Goal: Answer question/provide support

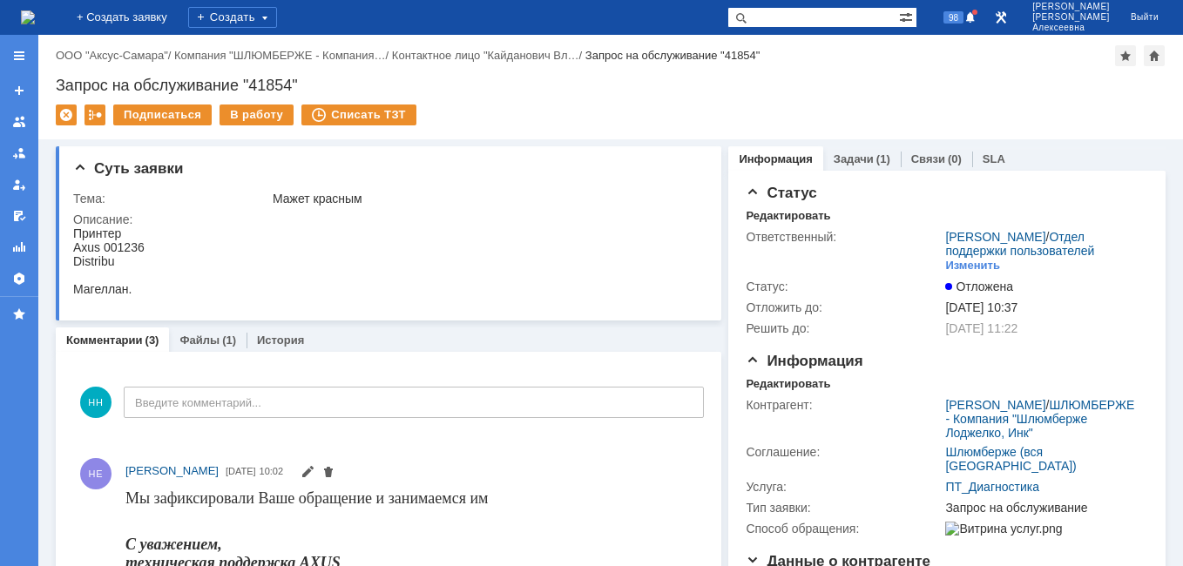
click at [35, 10] on img at bounding box center [28, 17] width 14 height 14
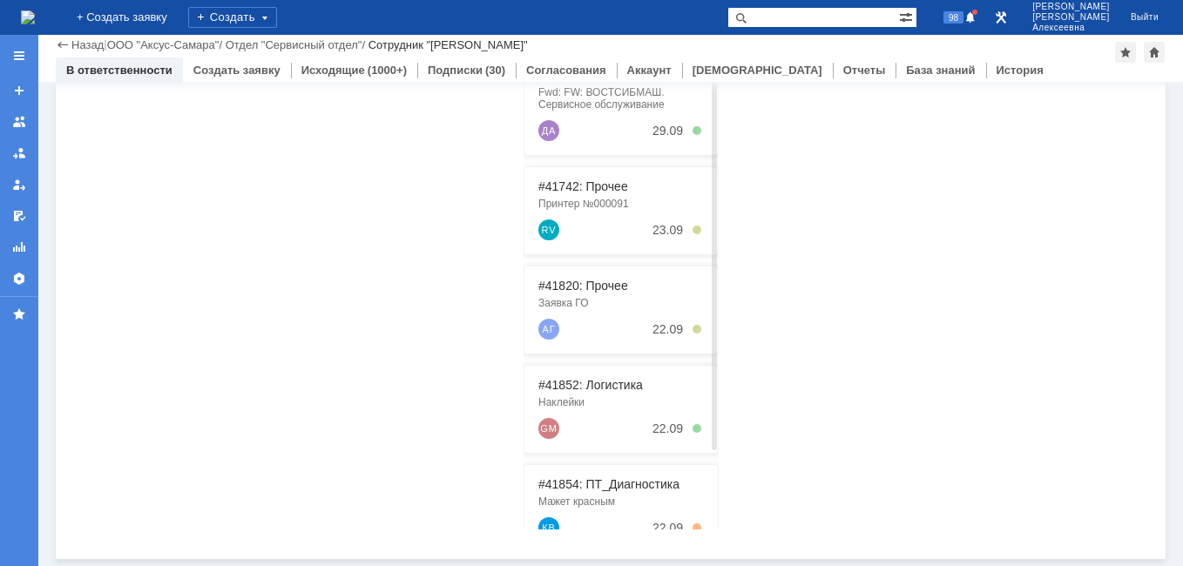
scroll to position [137, 0]
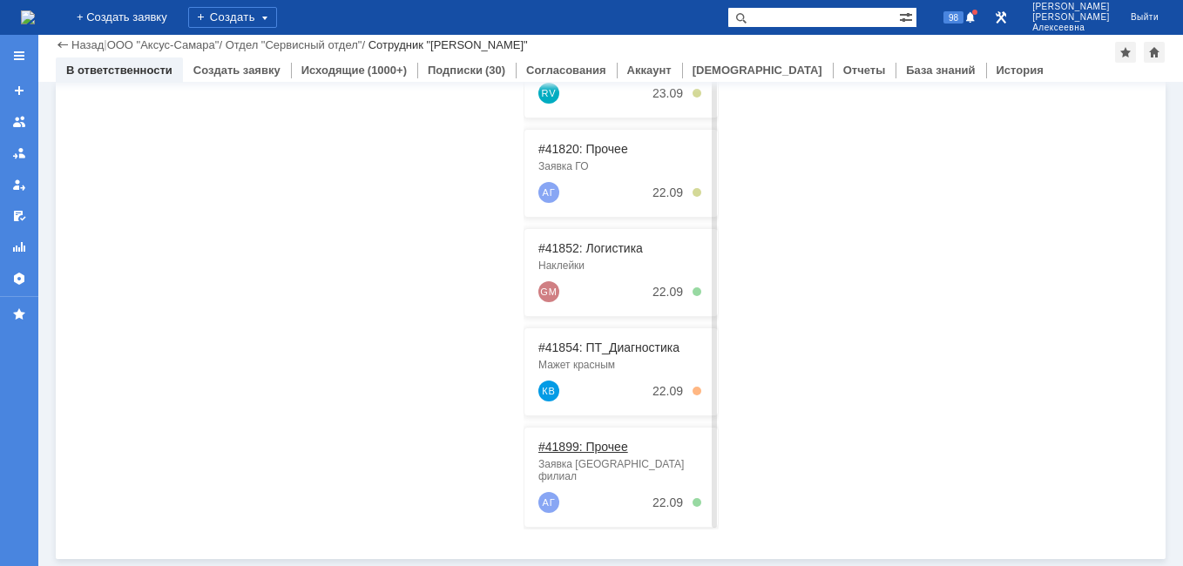
click at [581, 449] on link "#41899: Прочее" at bounding box center [584, 447] width 90 height 14
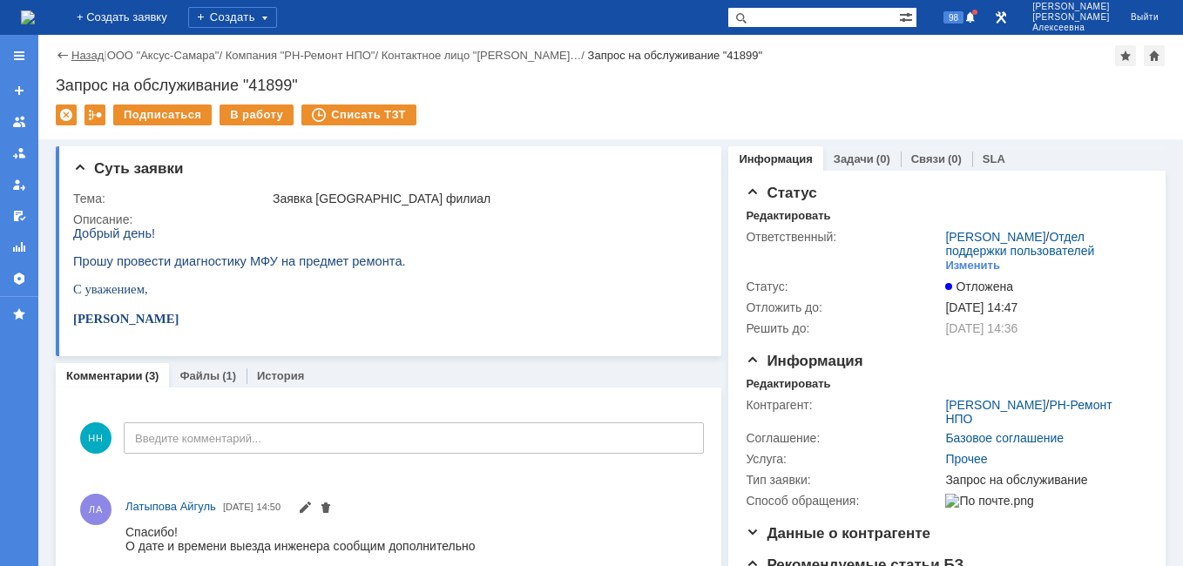
click at [86, 54] on link "Назад" at bounding box center [87, 55] width 32 height 13
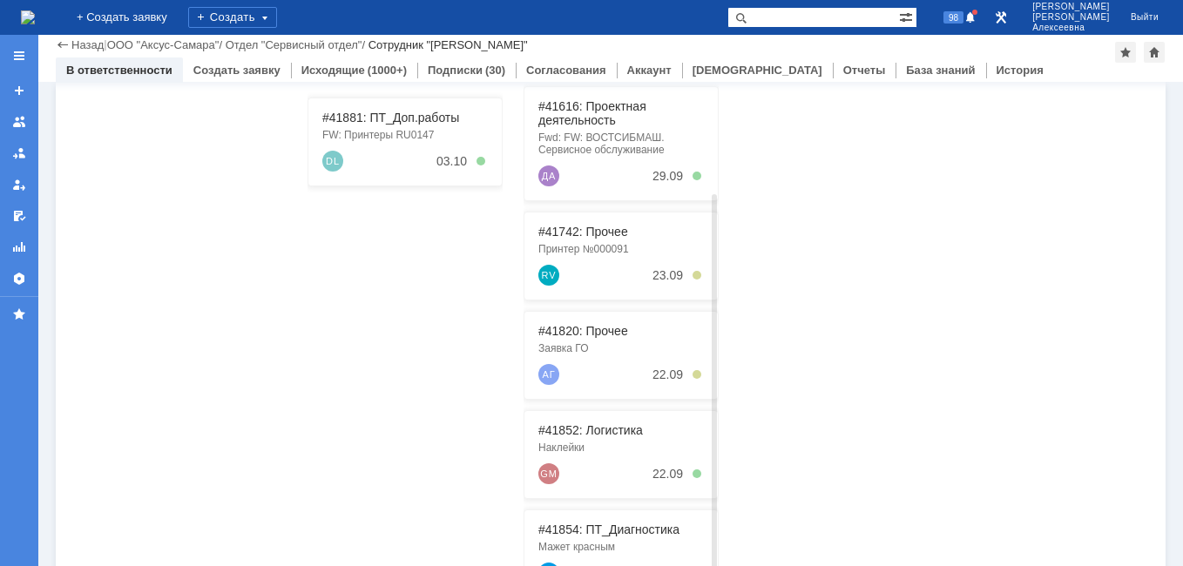
scroll to position [444, 0]
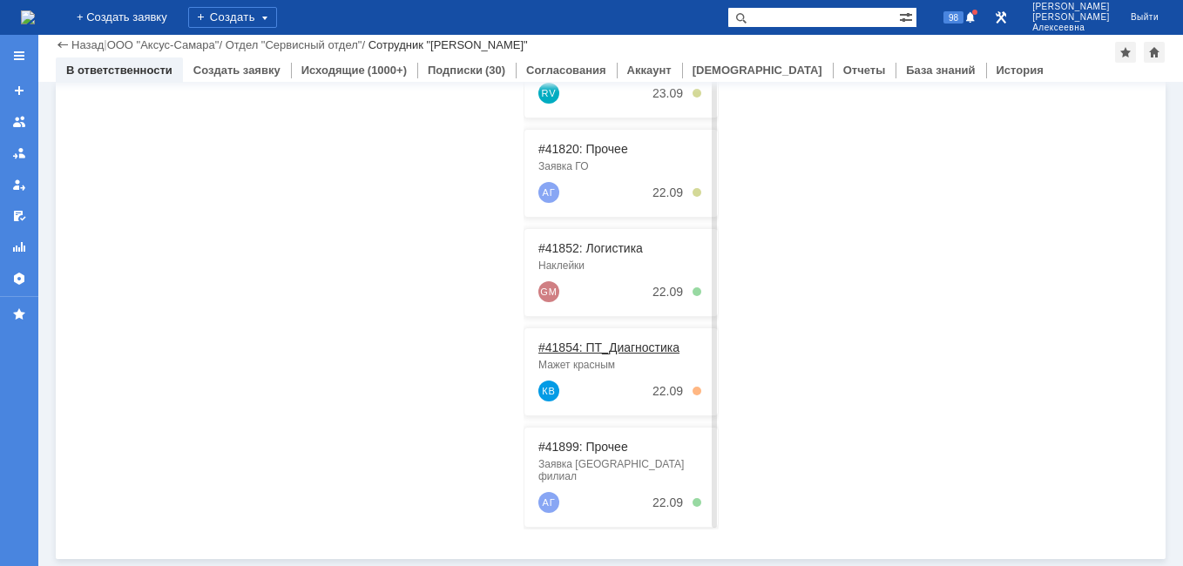
click at [567, 346] on link "#41854: ПТ_Диагностика" at bounding box center [609, 348] width 141 height 14
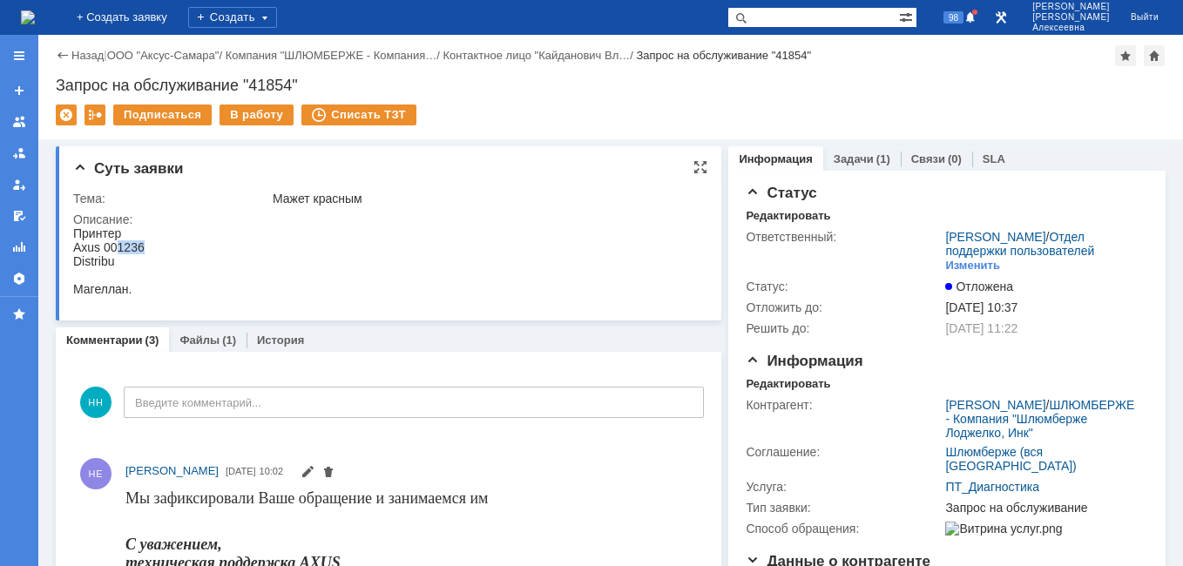
drag, startPoint x: 144, startPoint y: 247, endPoint x: 119, endPoint y: 248, distance: 25.3
click at [119, 248] on div "Axus 001236" at bounding box center [108, 248] width 71 height 14
copy div "1236"
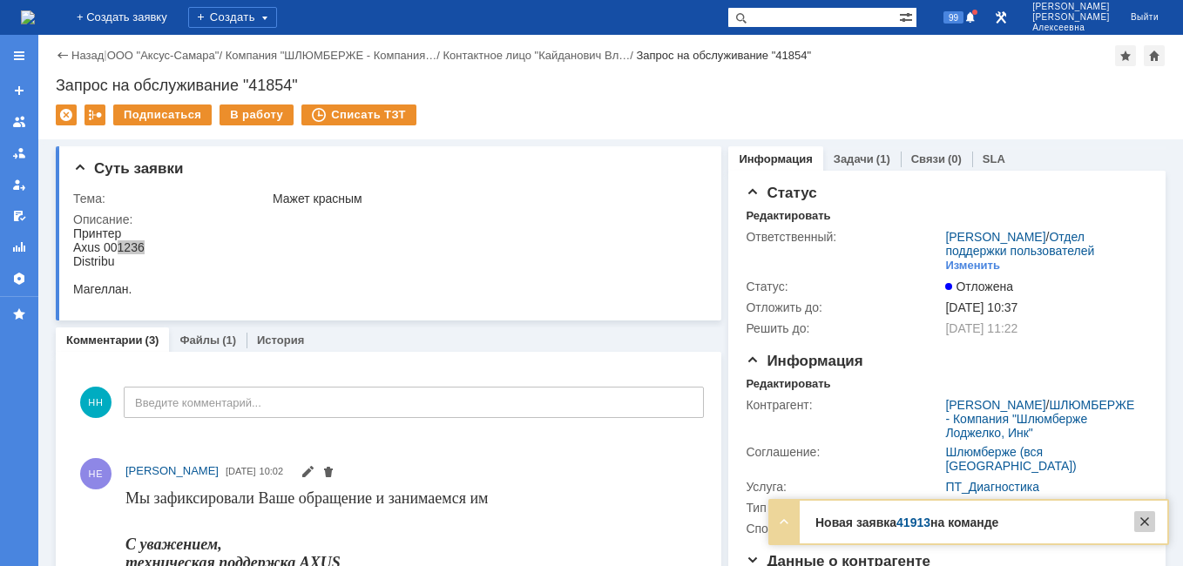
click at [1146, 521] on div at bounding box center [1145, 522] width 21 height 21
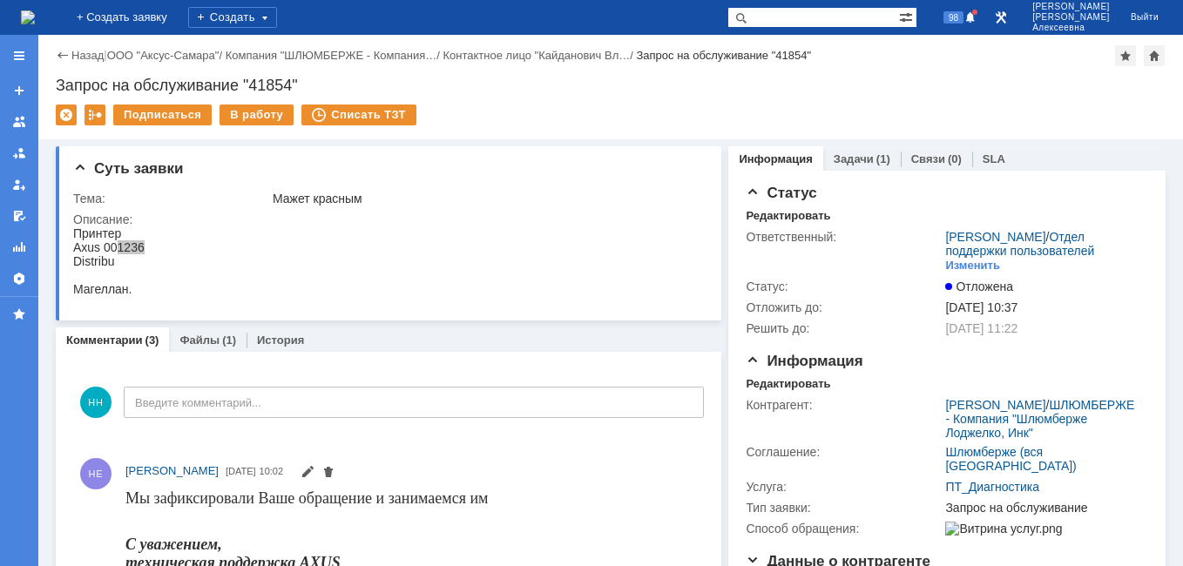
click at [35, 22] on img at bounding box center [28, 17] width 14 height 14
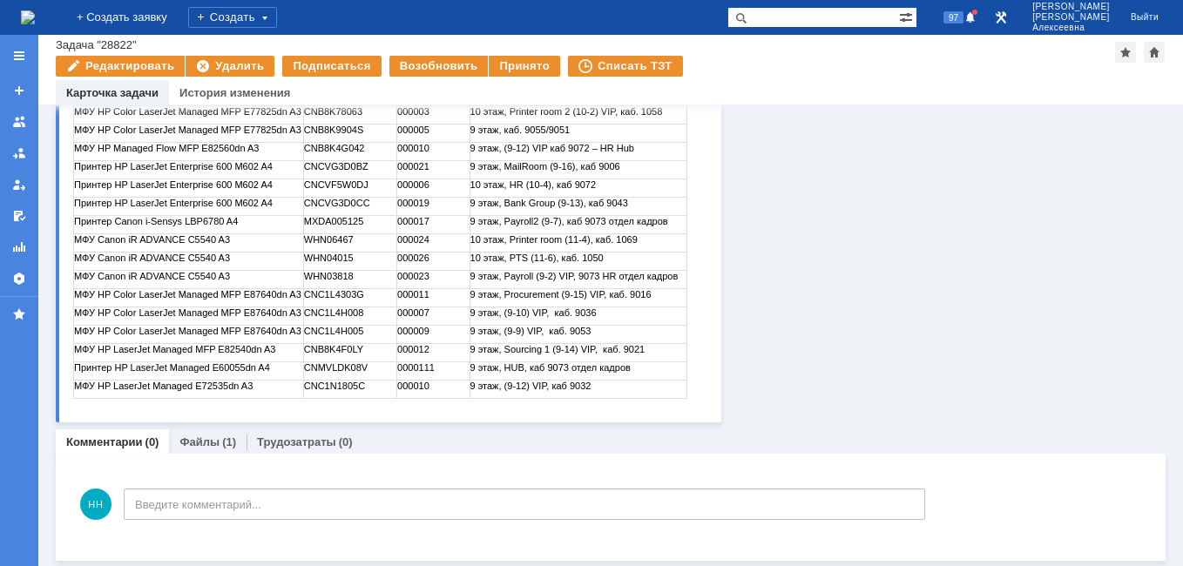
scroll to position [384, 0]
click at [199, 438] on link "Файлы" at bounding box center [200, 440] width 40 height 13
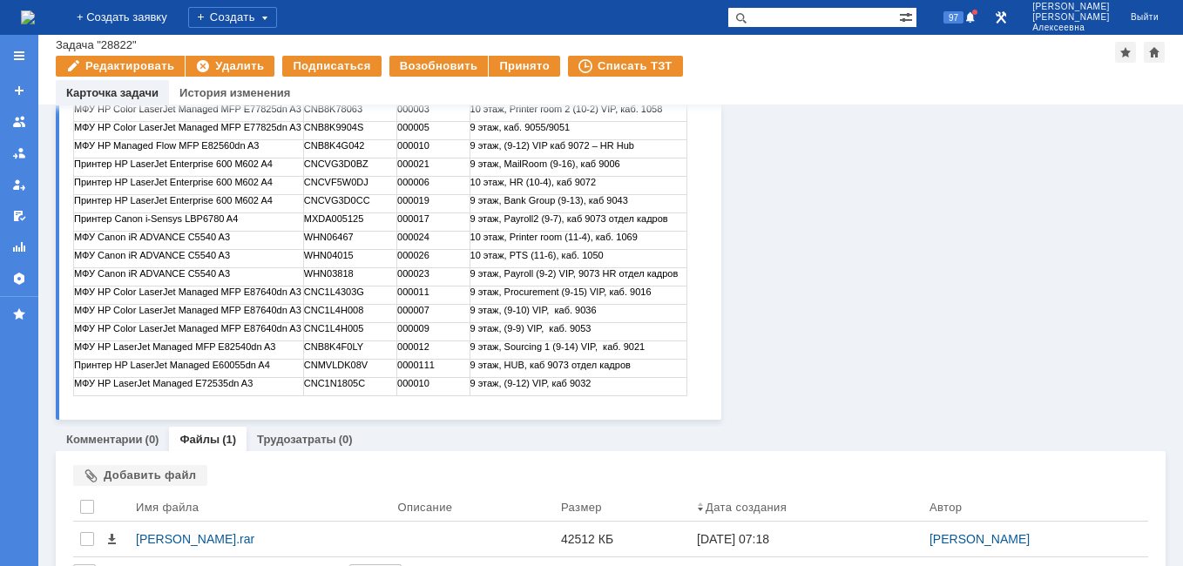
scroll to position [425, 0]
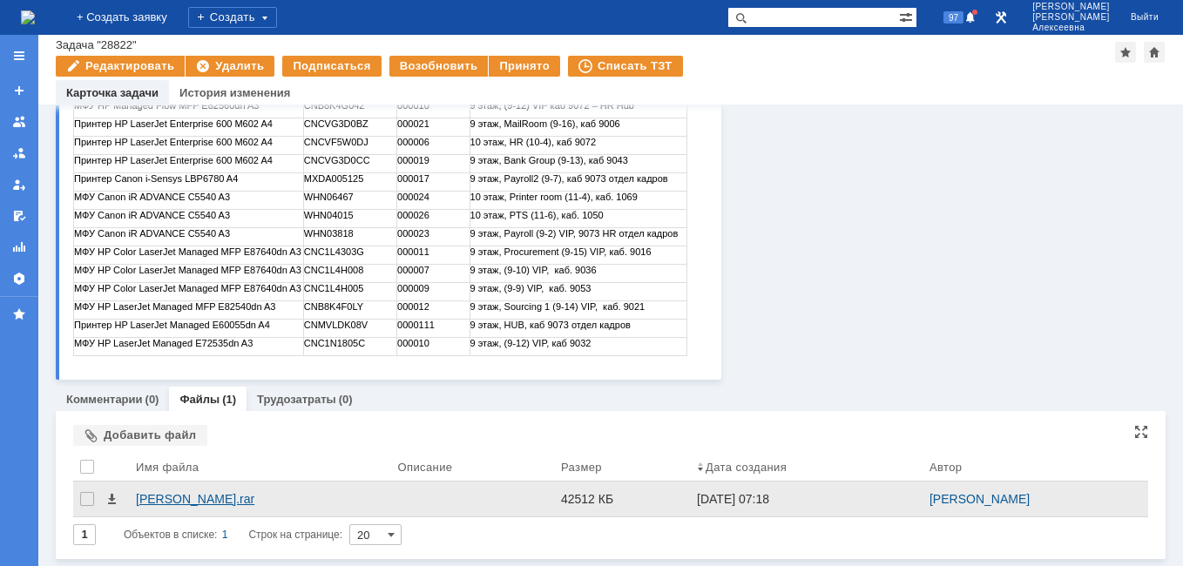
click at [175, 496] on div "Аксус ТО.rar" at bounding box center [259, 499] width 247 height 14
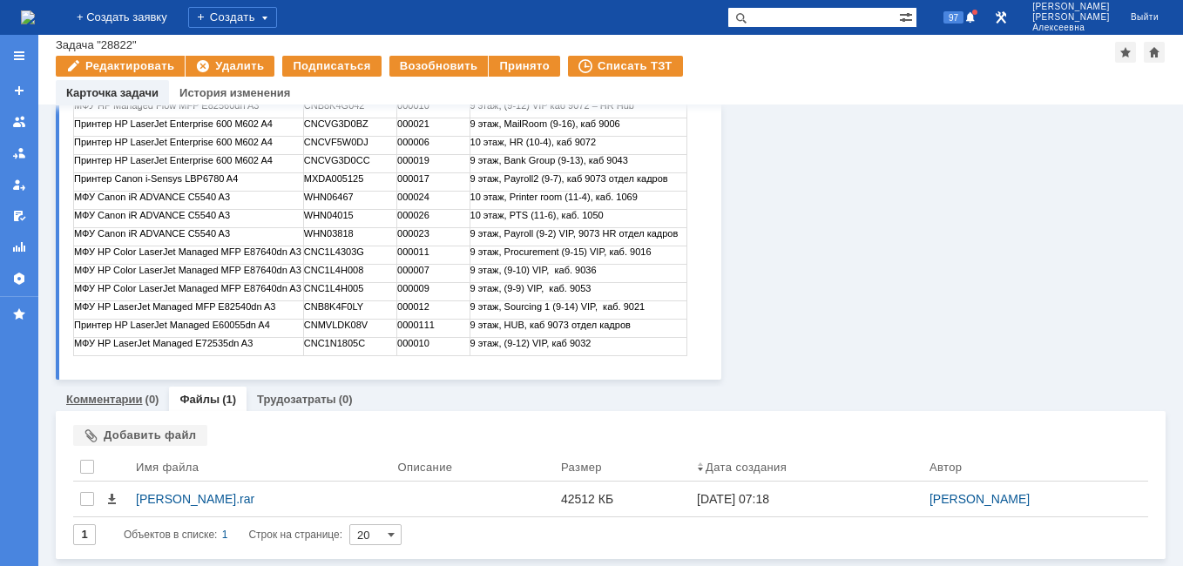
click at [101, 400] on link "Комментарии" at bounding box center [104, 399] width 77 height 13
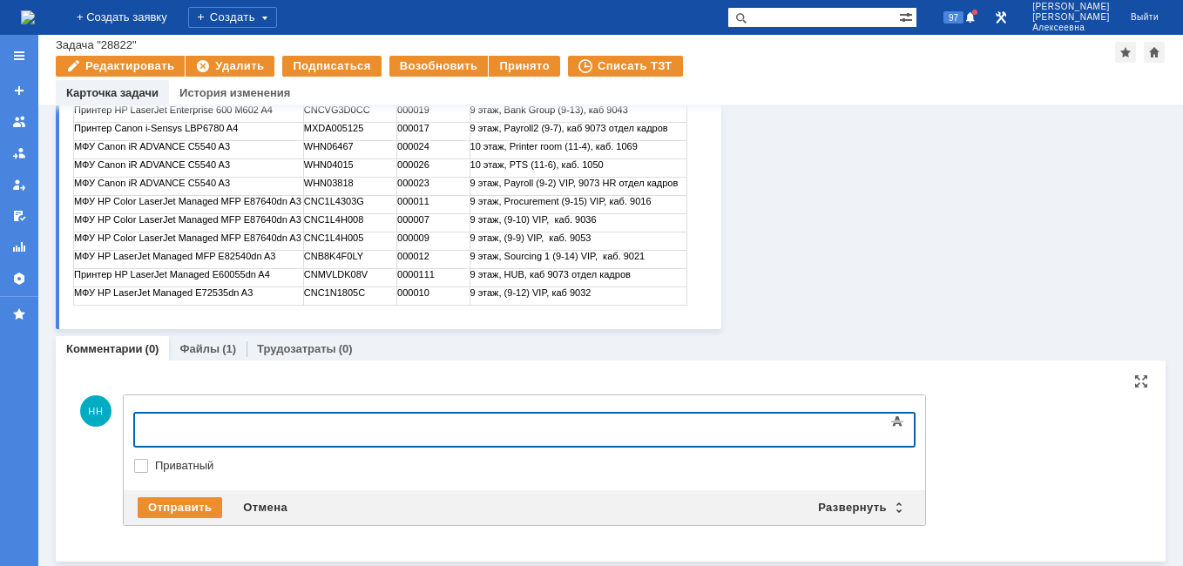
scroll to position [476, 0]
click at [904, 503] on div "Развернуть" at bounding box center [860, 507] width 104 height 21
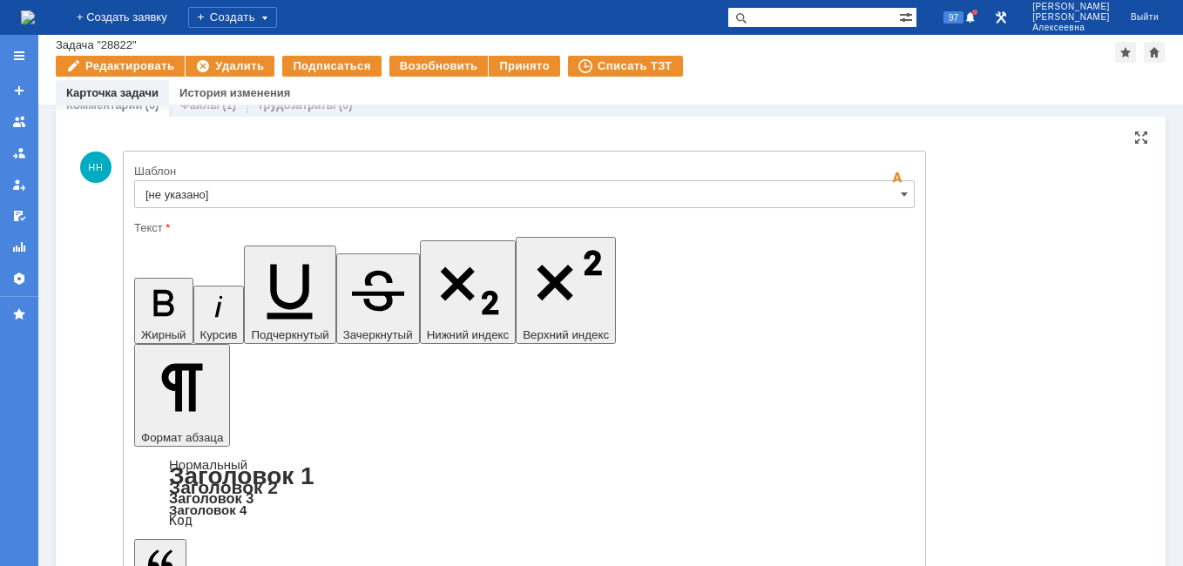
scroll to position [737, 0]
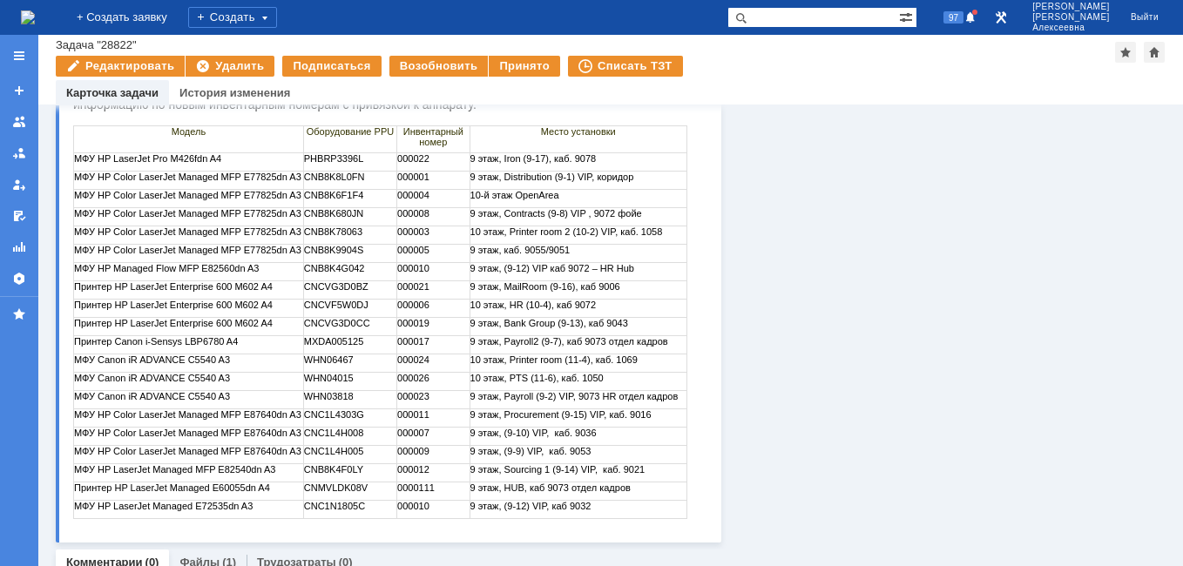
scroll to position [697, 0]
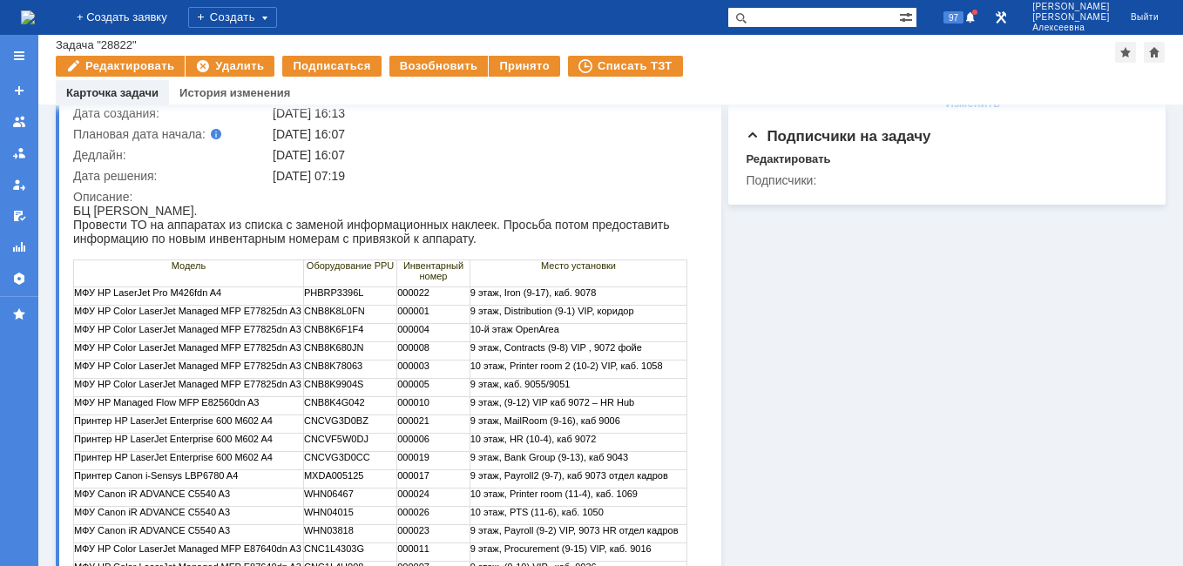
scroll to position [261, 0]
